Goal: Task Accomplishment & Management: Use online tool/utility

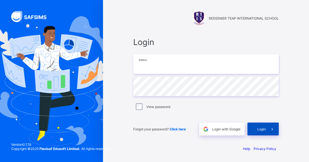
type input "**********"
click at [259, 129] on span "Login" at bounding box center [261, 129] width 9 height 4
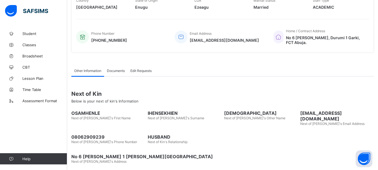
scroll to position [124, 0]
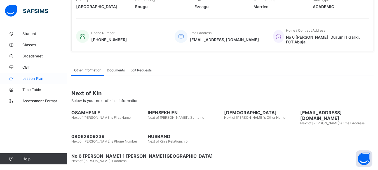
click at [35, 77] on span "Lesson Plan" at bounding box center [44, 78] width 45 height 4
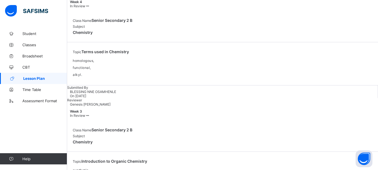
scroll to position [37, 0]
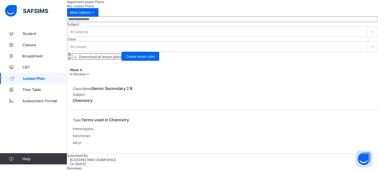
click at [72, 52] on icon at bounding box center [69, 54] width 5 height 4
click at [155, 54] on span "Create lesson plan" at bounding box center [140, 56] width 29 height 4
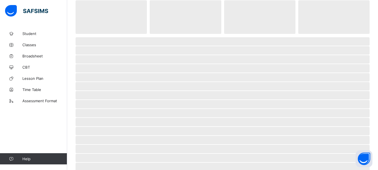
click at [309, 38] on span "‌" at bounding box center [223, 41] width 294 height 8
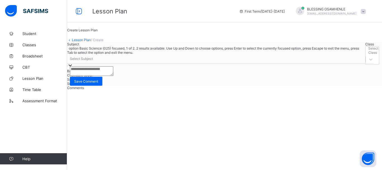
click at [73, 68] on icon at bounding box center [70, 65] width 6 height 6
click at [91, 42] on link "Lesson Plan" at bounding box center [81, 40] width 19 height 4
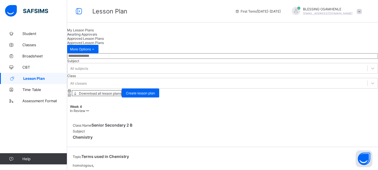
click at [92, 32] on div "My Lesson Plans" at bounding box center [222, 30] width 311 height 4
click at [155, 91] on span "Create lesson plan" at bounding box center [140, 93] width 29 height 4
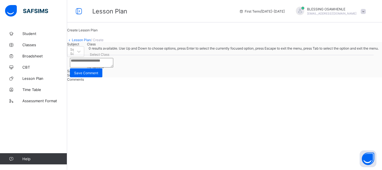
click at [93, 64] on icon at bounding box center [90, 61] width 6 height 6
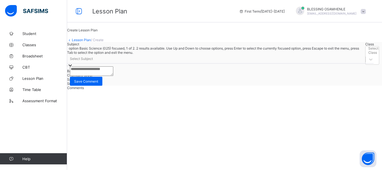
click at [115, 62] on div "Select Subject" at bounding box center [215, 59] width 296 height 8
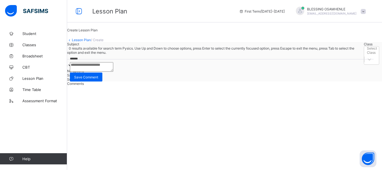
type input "******"
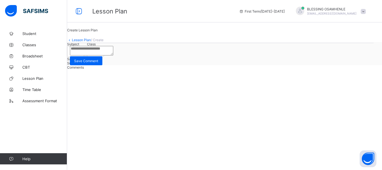
click at [158, 65] on div "Create Lesson Plan Lesson Plan / Create Subject Select Subject Class Select Cla…" at bounding box center [224, 46] width 315 height 37
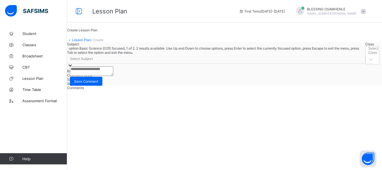
click at [114, 62] on div "Select Subject" at bounding box center [215, 59] width 296 height 8
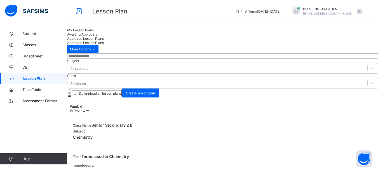
click at [33, 79] on span "Lesson Plan" at bounding box center [45, 78] width 44 height 4
click at [95, 32] on div "My Lesson Plans" at bounding box center [222, 30] width 311 height 4
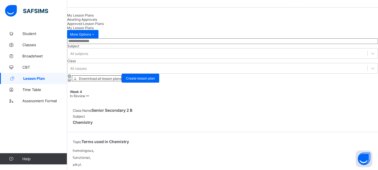
scroll to position [6, 0]
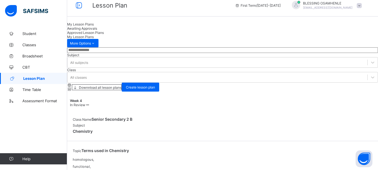
click at [38, 8] on img at bounding box center [26, 11] width 43 height 12
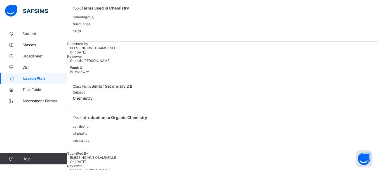
scroll to position [171, 0]
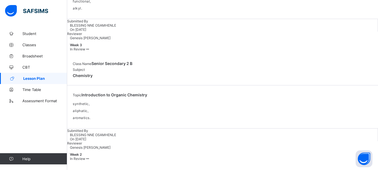
drag, startPoint x: 378, startPoint y: 161, endPoint x: 379, endPoint y: 147, distance: 13.5
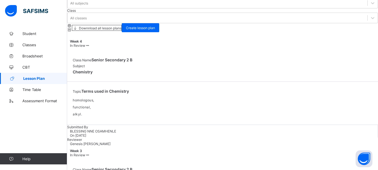
scroll to position [0, 0]
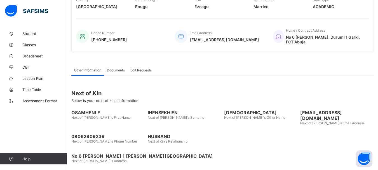
scroll to position [124, 0]
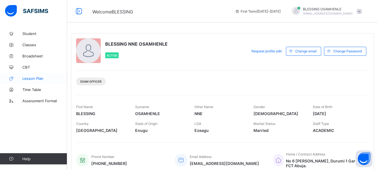
click at [31, 78] on span "Lesson Plan" at bounding box center [44, 78] width 45 height 4
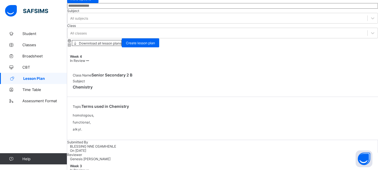
scroll to position [13, 0]
